Goal: Task Accomplishment & Management: Use online tool/utility

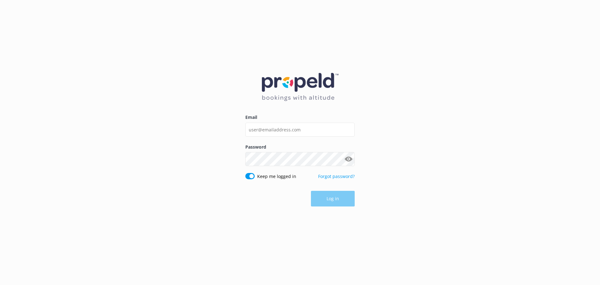
click at [286, 129] on input "Email" at bounding box center [299, 129] width 109 height 14
type input "[EMAIL_ADDRESS][DOMAIN_NAME]"
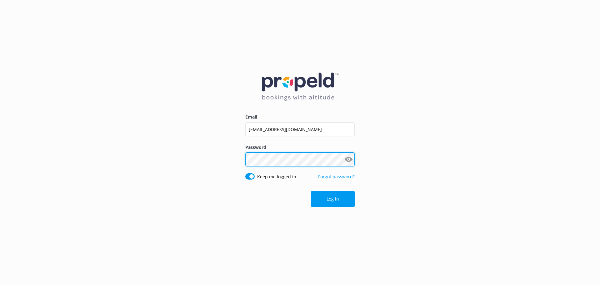
click button "Log in" at bounding box center [333, 199] width 44 height 16
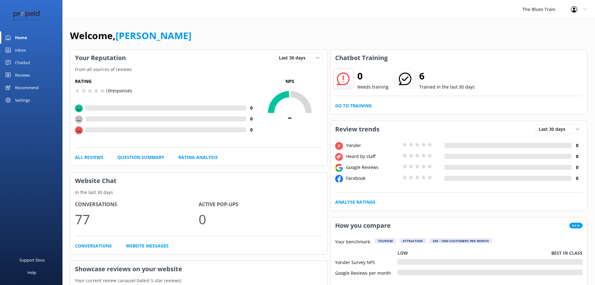
click at [33, 48] on link "Inbox" at bounding box center [31, 50] width 62 height 12
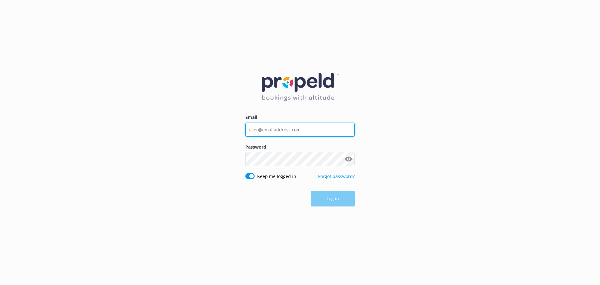
click at [344, 128] on input "Email" at bounding box center [299, 129] width 109 height 14
type input "[EMAIL_ADDRESS][DOMAIN_NAME]"
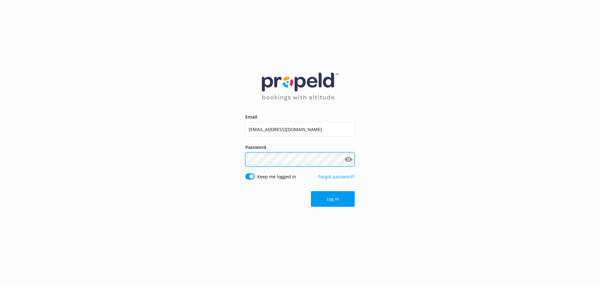
click button "Log in" at bounding box center [333, 199] width 44 height 16
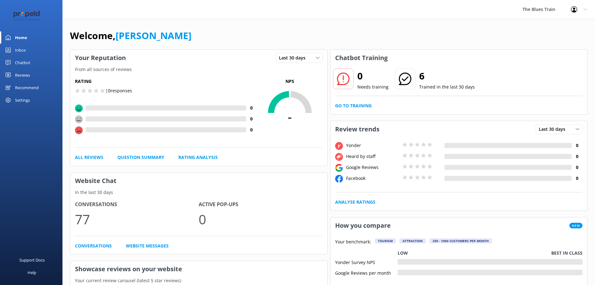
click at [22, 46] on div "Inbox" at bounding box center [20, 50] width 11 height 12
